Goal: Task Accomplishment & Management: Use online tool/utility

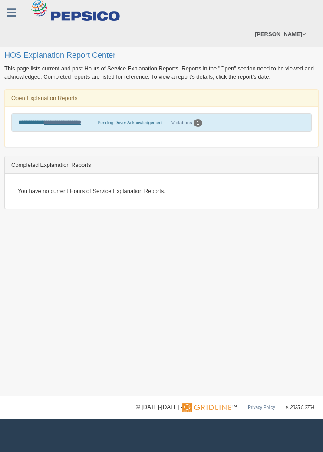
click at [71, 122] on link "**********" at bounding box center [62, 122] width 37 height 6
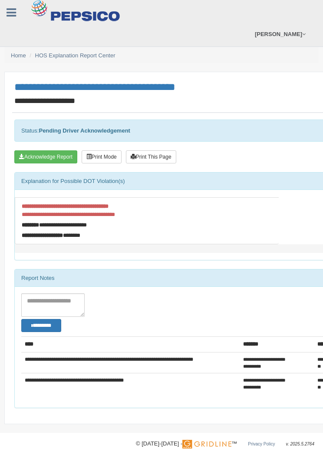
click at [36, 160] on button "Acknowledge Report" at bounding box center [45, 156] width 63 height 13
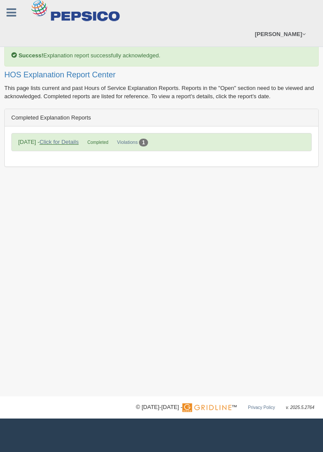
click at [76, 139] on link "Click for Details" at bounding box center [59, 142] width 39 height 7
